Goal: Task Accomplishment & Management: Use online tool/utility

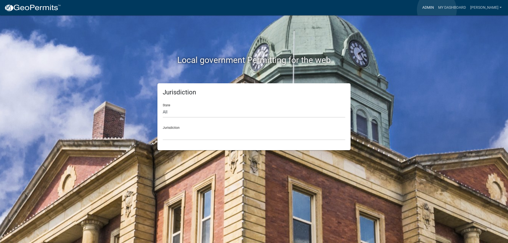
click at [436, 10] on link "Admin" at bounding box center [428, 8] width 16 height 10
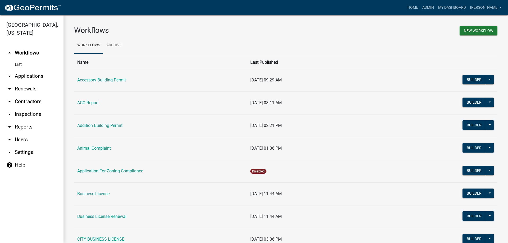
click at [28, 76] on link "arrow_drop_down Applications" at bounding box center [31, 76] width 63 height 13
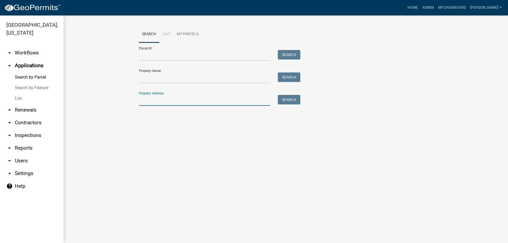
click at [182, 100] on input "Property Address:" at bounding box center [204, 100] width 131 height 11
type input "571"
click at [293, 102] on button "Search" at bounding box center [289, 100] width 22 height 10
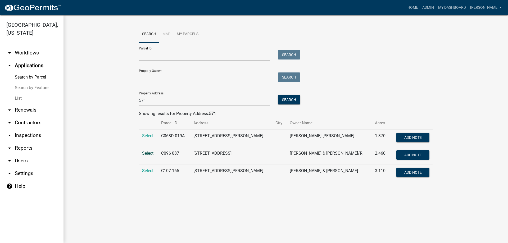
click at [146, 153] on span "Select" at bounding box center [147, 153] width 11 height 5
